Goal: Task Accomplishment & Management: Complete application form

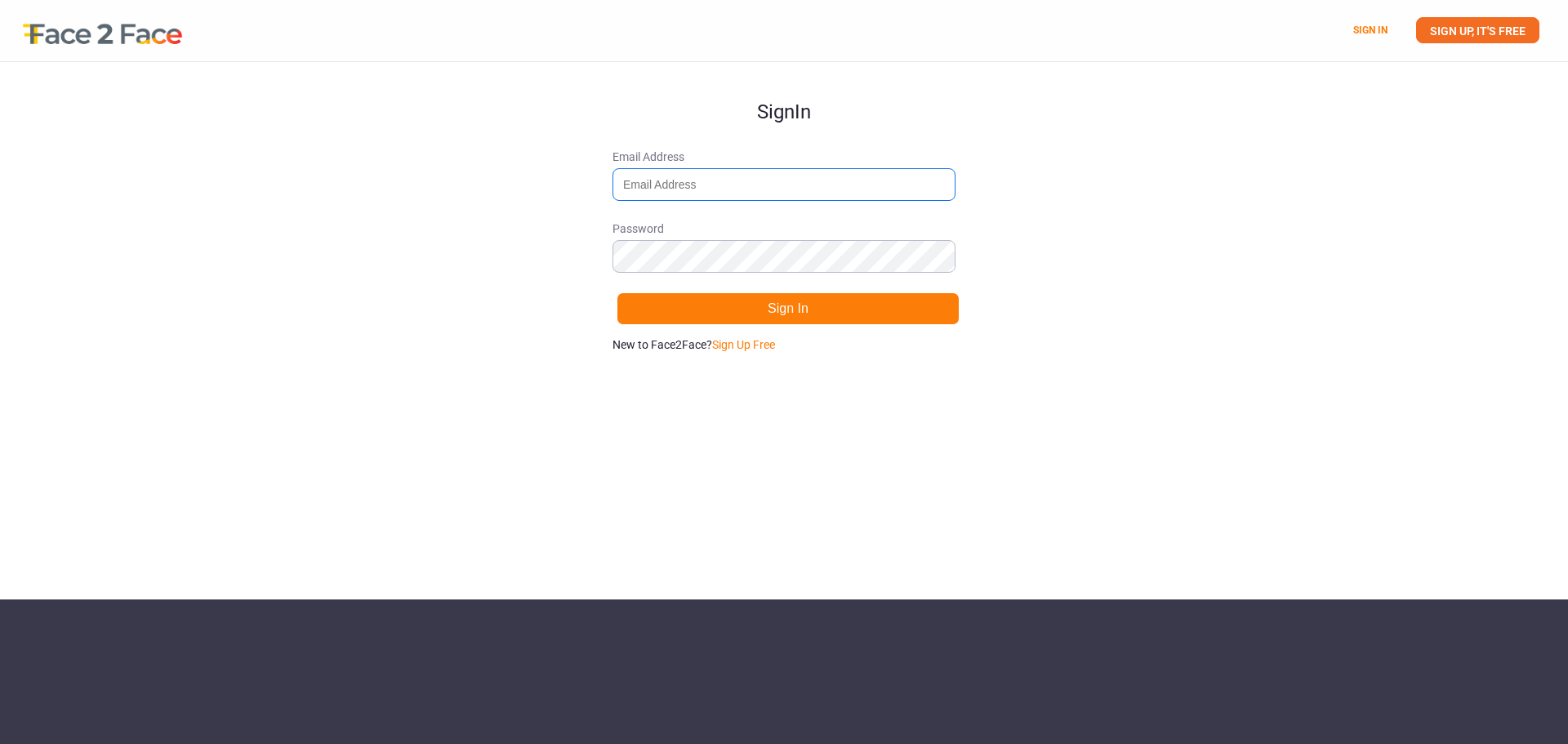
click at [676, 182] on input "Email Address" at bounding box center [784, 184] width 343 height 32
type input "[PERSON_NAME][EMAIL_ADDRESS][PERSON_NAME][DOMAIN_NAME]"
click at [818, 287] on form "Sign In Email Address [PERSON_NAME][EMAIL_ADDRESS][PERSON_NAME][DOMAIN_NAME] Pa…" at bounding box center [784, 207] width 343 height 290
click at [829, 315] on button "Sign In" at bounding box center [789, 308] width 343 height 32
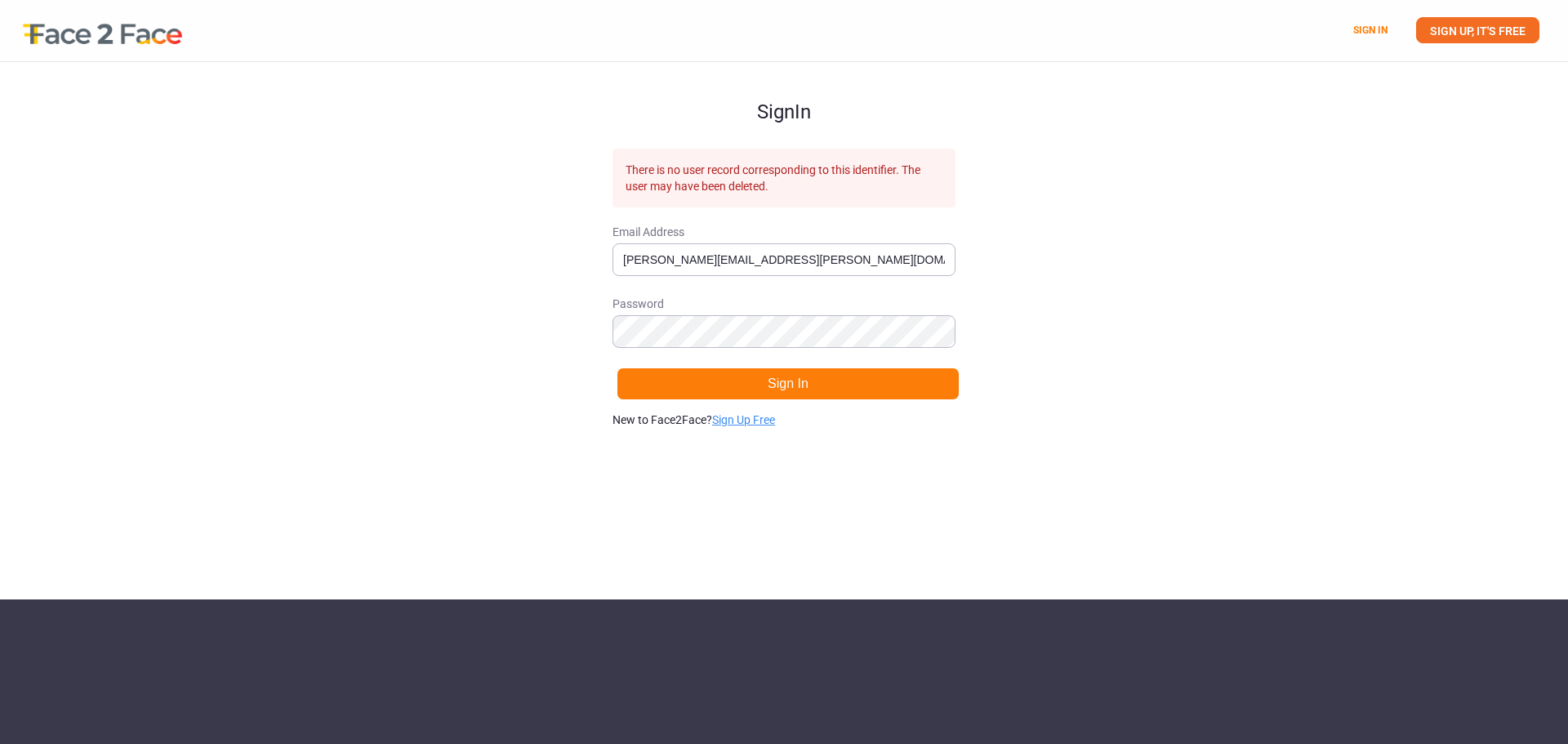
click at [746, 415] on link "Sign Up Free" at bounding box center [744, 419] width 63 height 13
click at [824, 145] on form "Sign Up There is no user record corresponding to this identifier. The user may …" at bounding box center [784, 245] width 343 height 366
click at [858, 266] on input "[PERSON_NAME][EMAIL_ADDRESS][PERSON_NAME][DOMAIN_NAME]" at bounding box center [784, 259] width 343 height 32
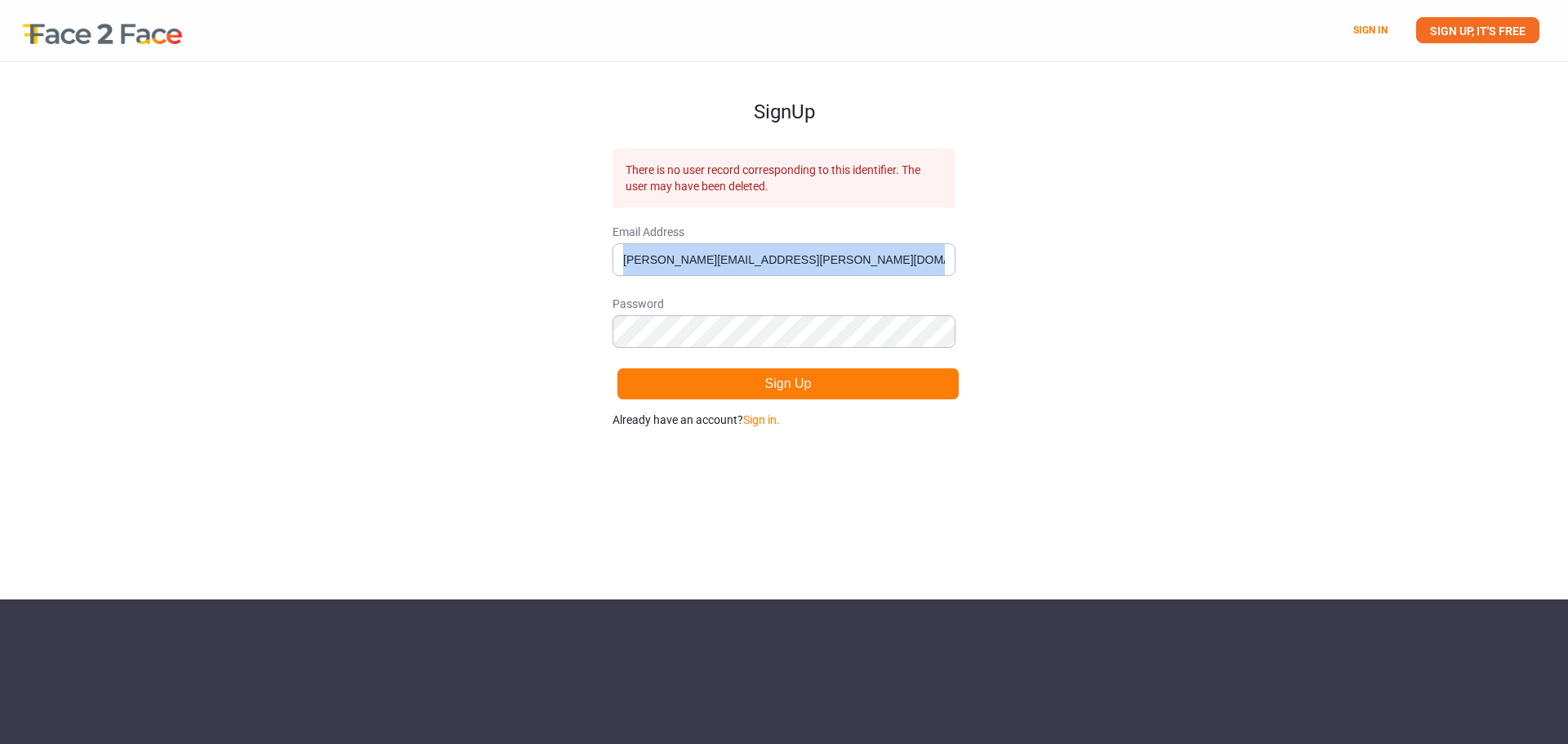
drag, startPoint x: 1235, startPoint y: 274, endPoint x: 1214, endPoint y: 277, distance: 21.2
click at [1235, 277] on div "Sign Up There is no user record corresponding to this identifier. The user may …" at bounding box center [784, 330] width 1568 height 537
drag, startPoint x: 789, startPoint y: 394, endPoint x: 824, endPoint y: 392, distance: 35.1
click at [791, 394] on button "Sign Up" at bounding box center [789, 383] width 343 height 32
